Goal: Check status: Check status

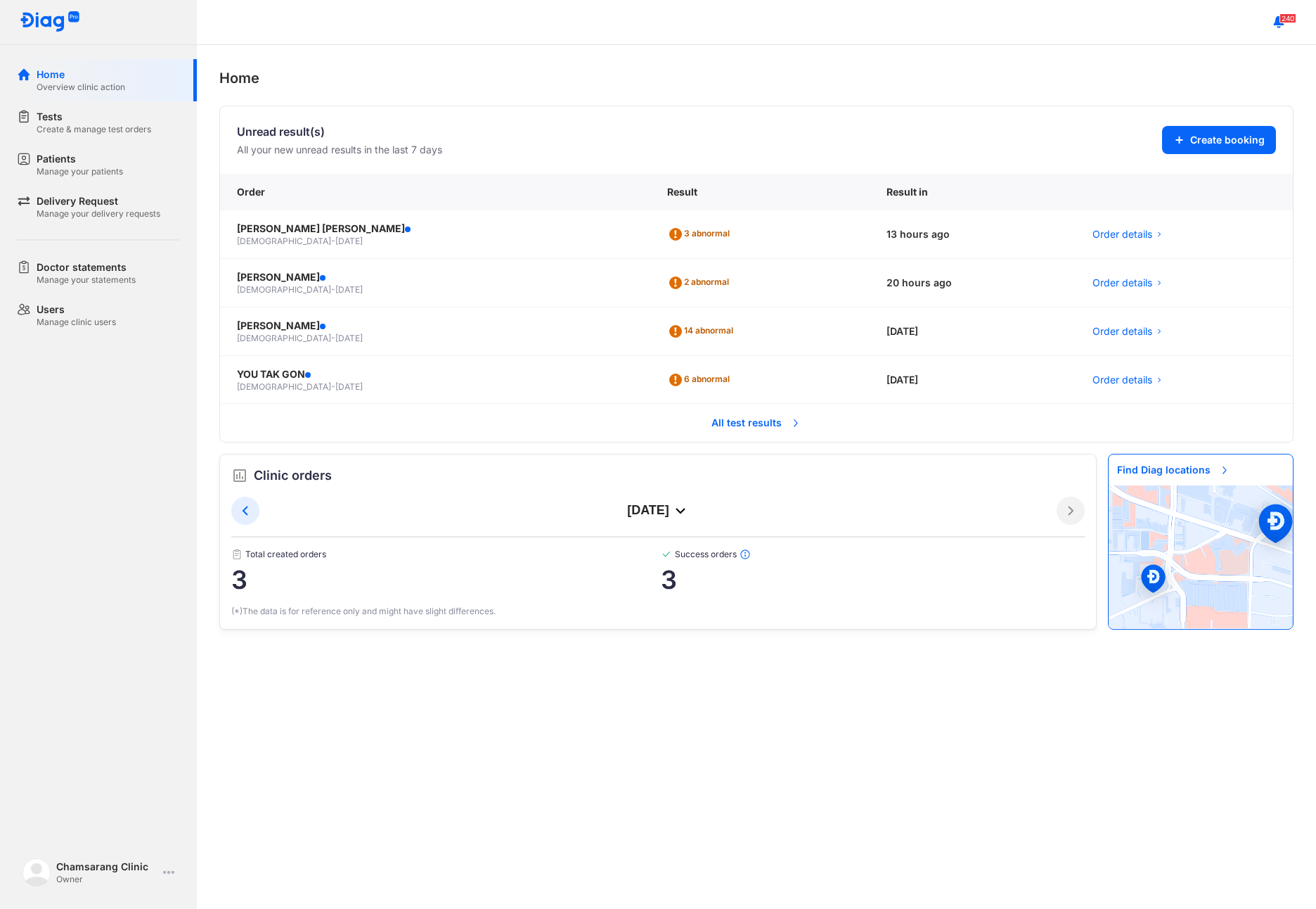
click at [759, 416] on span "All test results" at bounding box center [756, 423] width 107 height 31
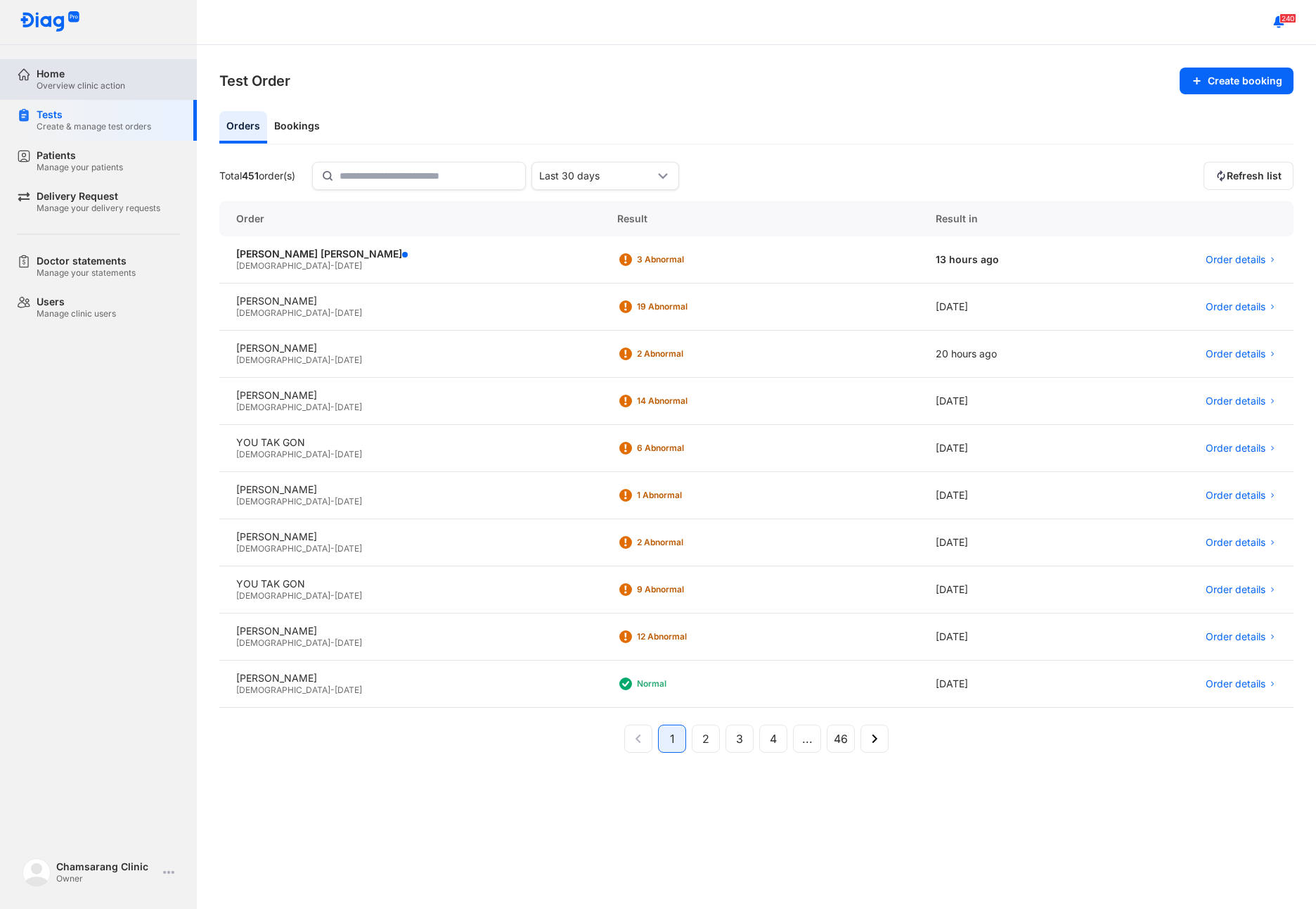
click at [110, 81] on div "Overview clinic action" at bounding box center [81, 86] width 88 height 11
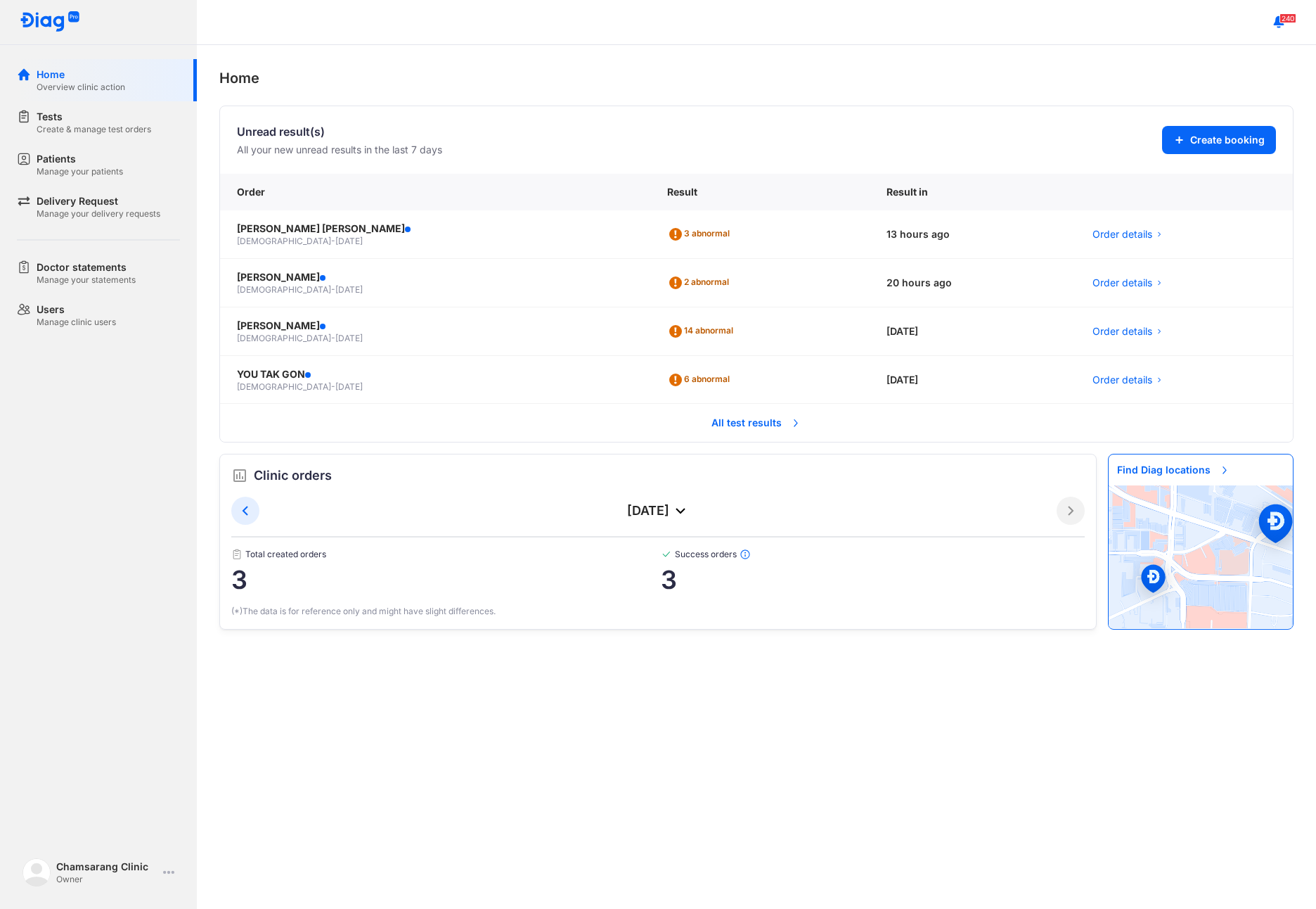
click at [746, 421] on span "All test results" at bounding box center [756, 423] width 107 height 31
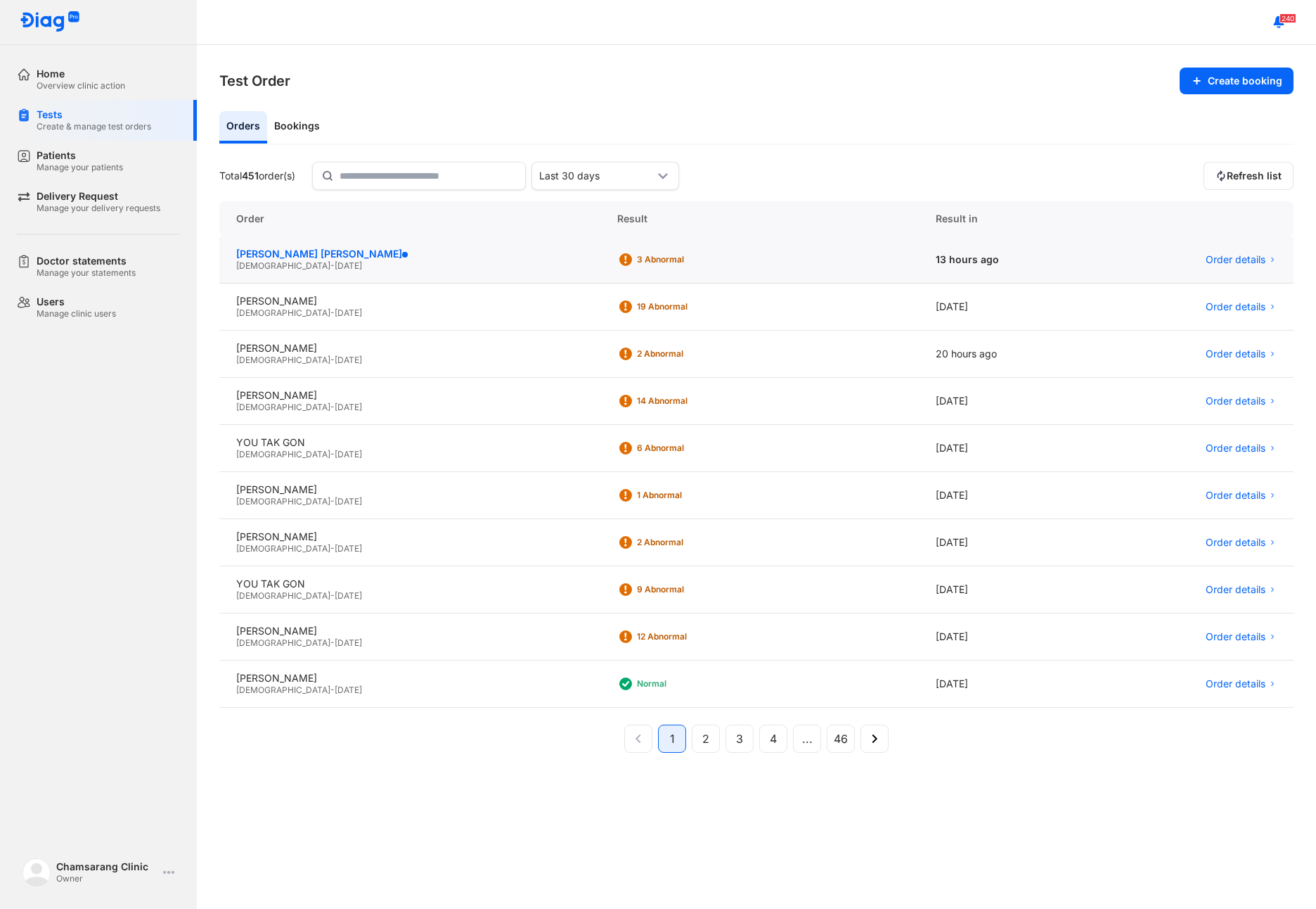
click at [314, 258] on div "[PERSON_NAME] [PERSON_NAME]" at bounding box center [409, 254] width 347 height 13
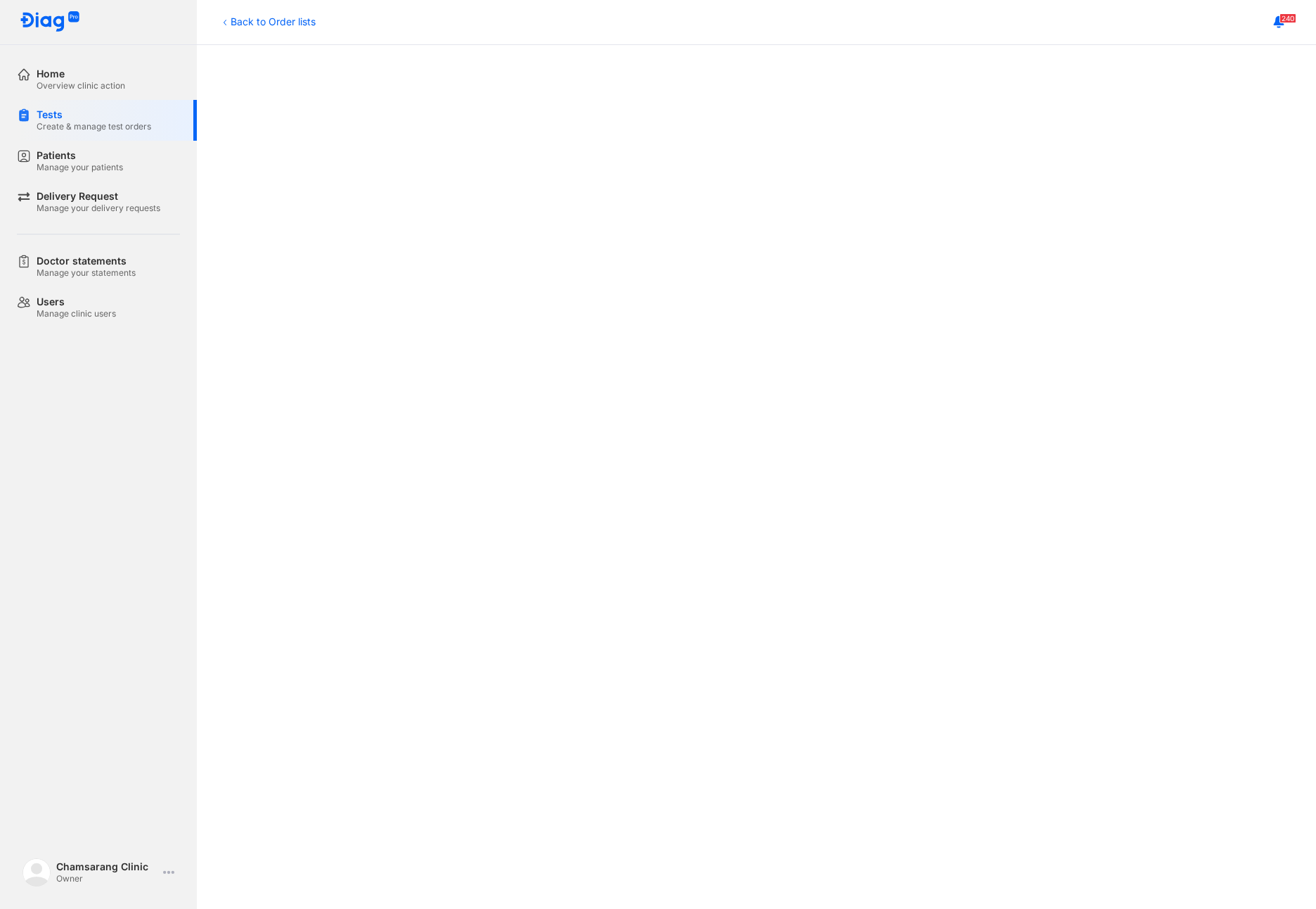
scroll to position [426, 0]
